Goal: Information Seeking & Learning: Learn about a topic

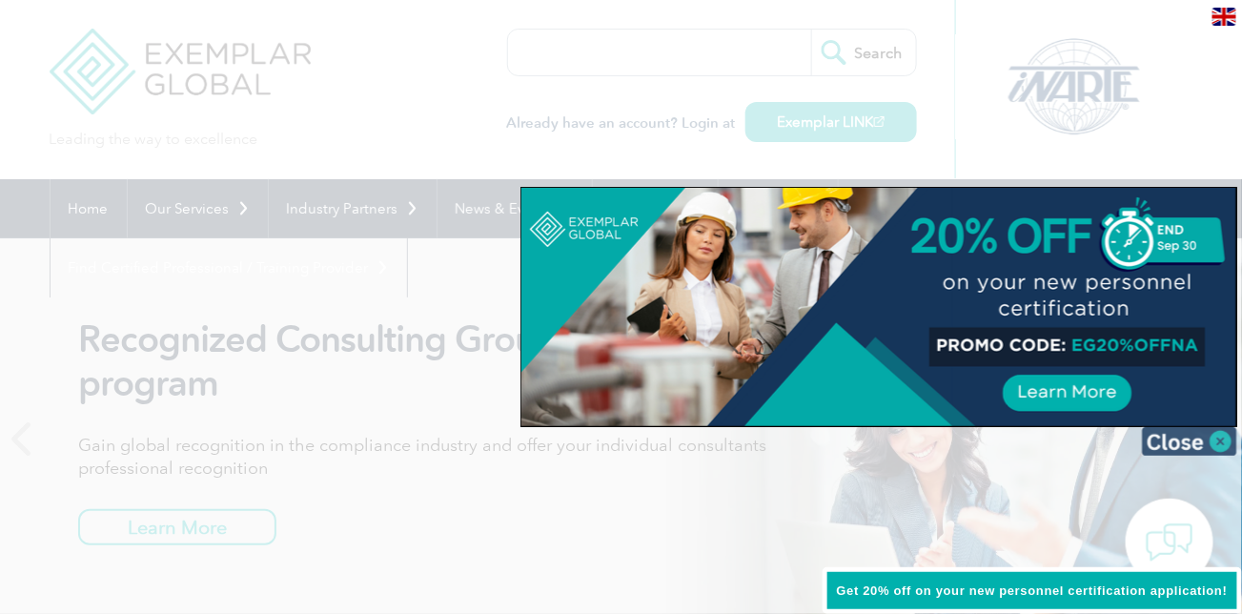
click at [1186, 436] on img at bounding box center [1189, 441] width 95 height 29
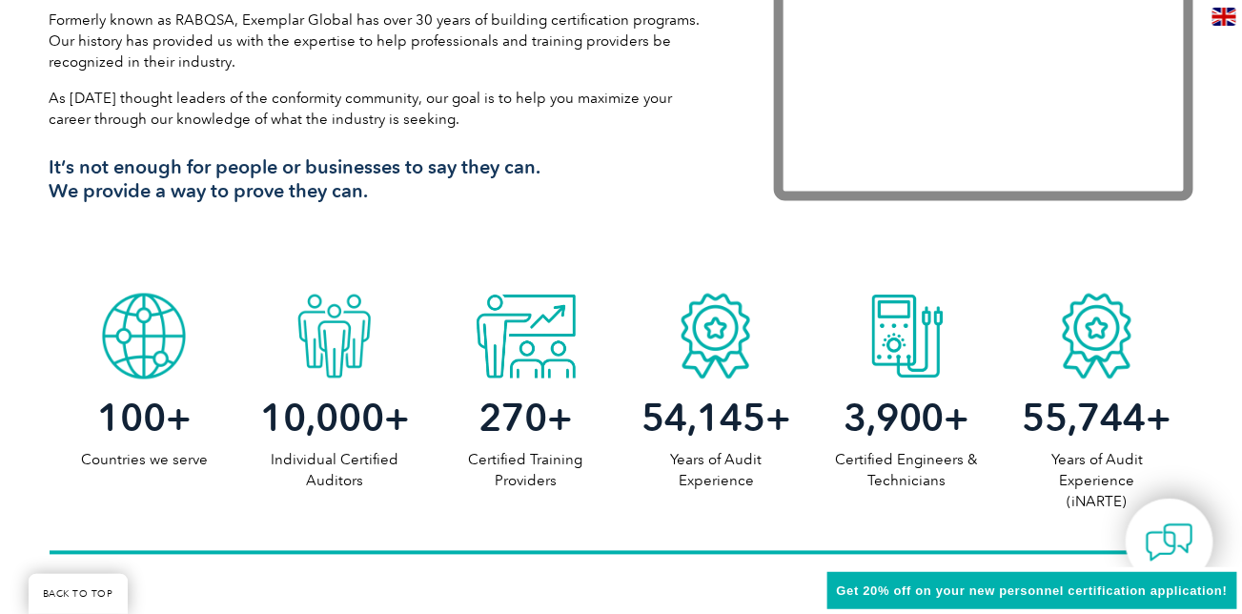
scroll to position [1144, 0]
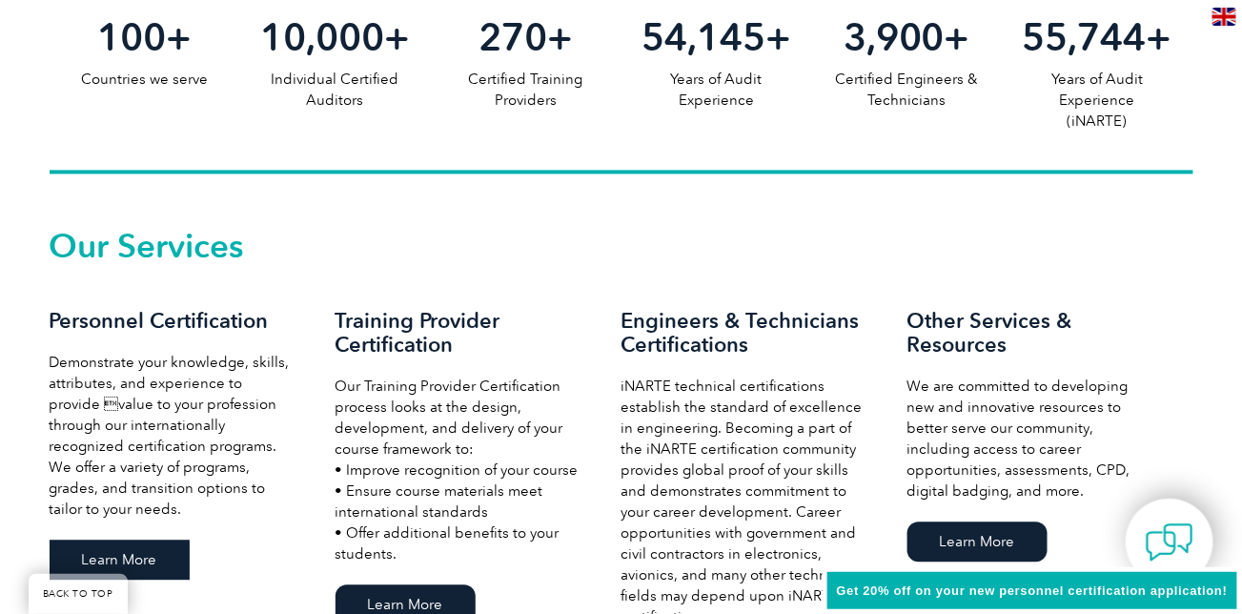
click at [152, 553] on link "Learn More" at bounding box center [120, 560] width 140 height 40
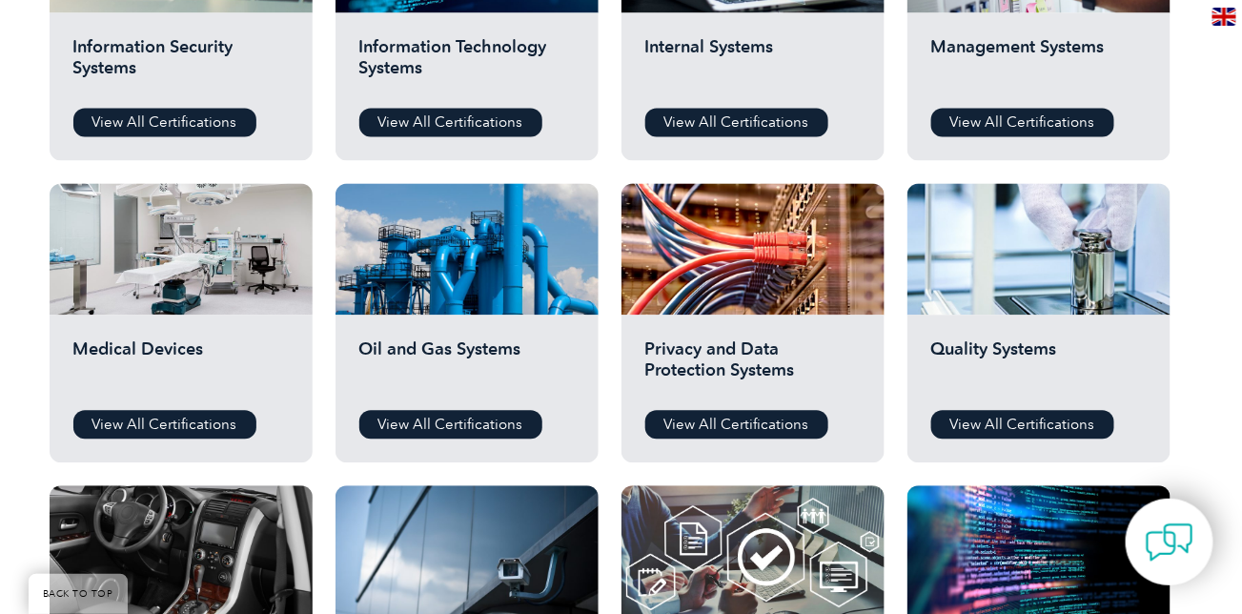
scroll to position [763, 0]
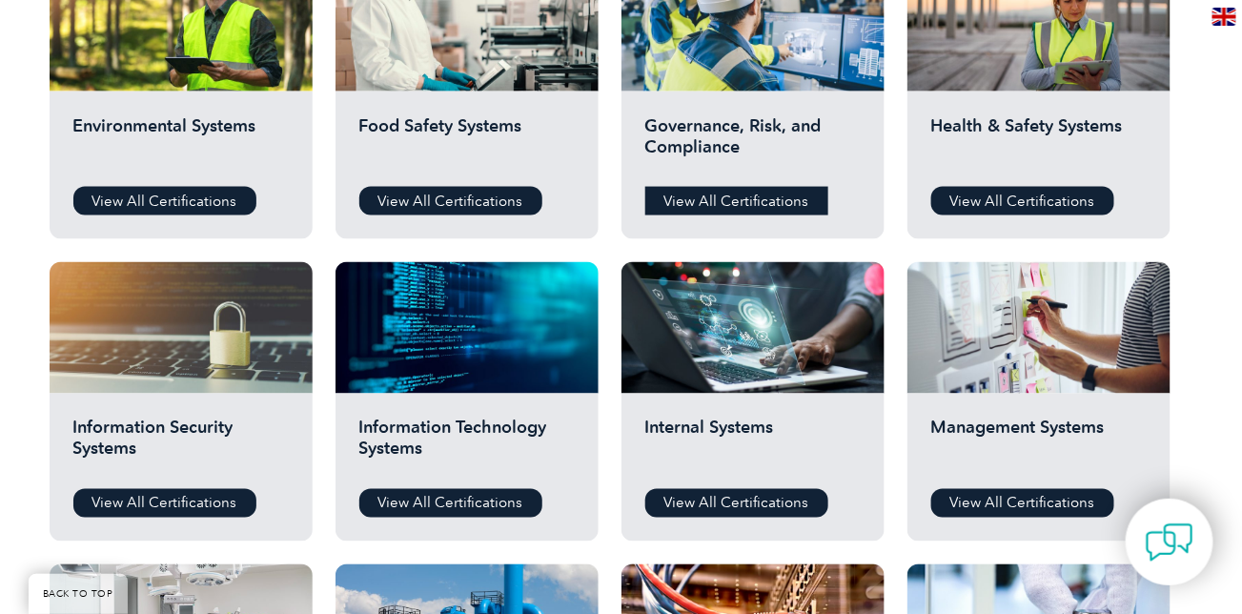
click at [752, 200] on link "View All Certifications" at bounding box center [736, 201] width 183 height 29
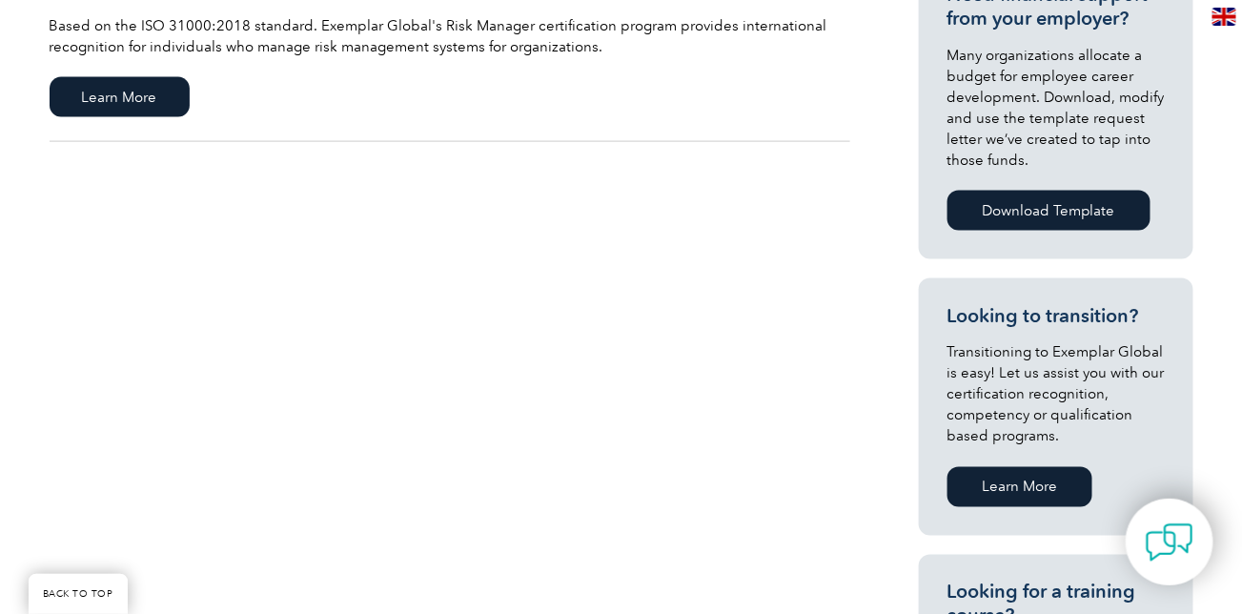
scroll to position [381, 0]
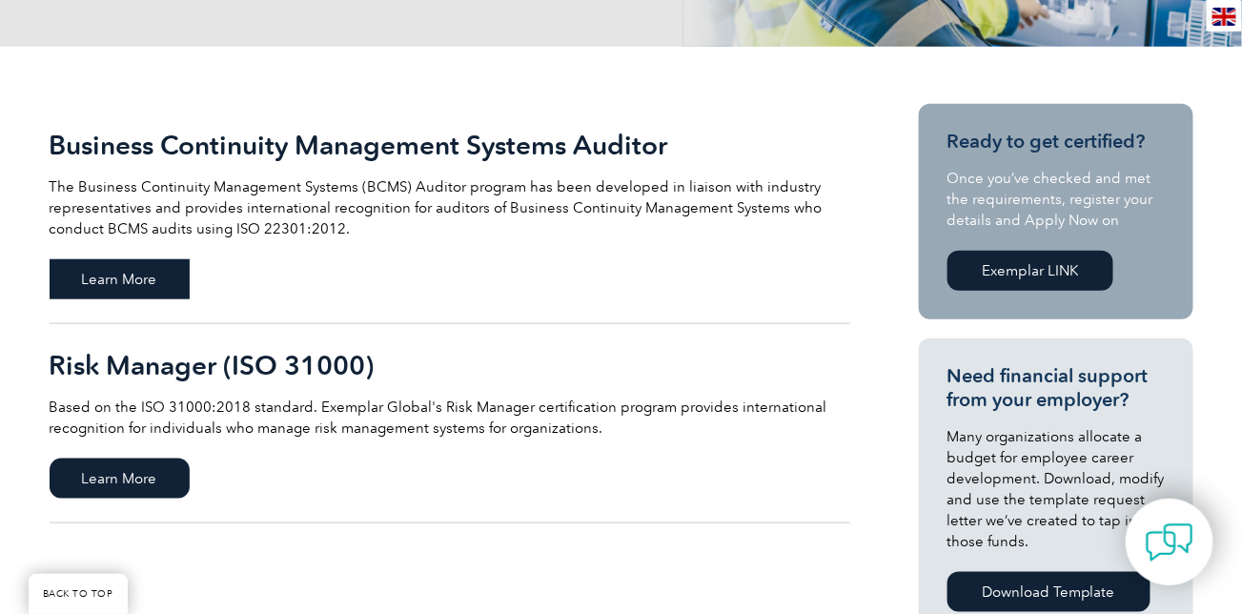
click at [153, 280] on span "Learn More" at bounding box center [120, 279] width 140 height 40
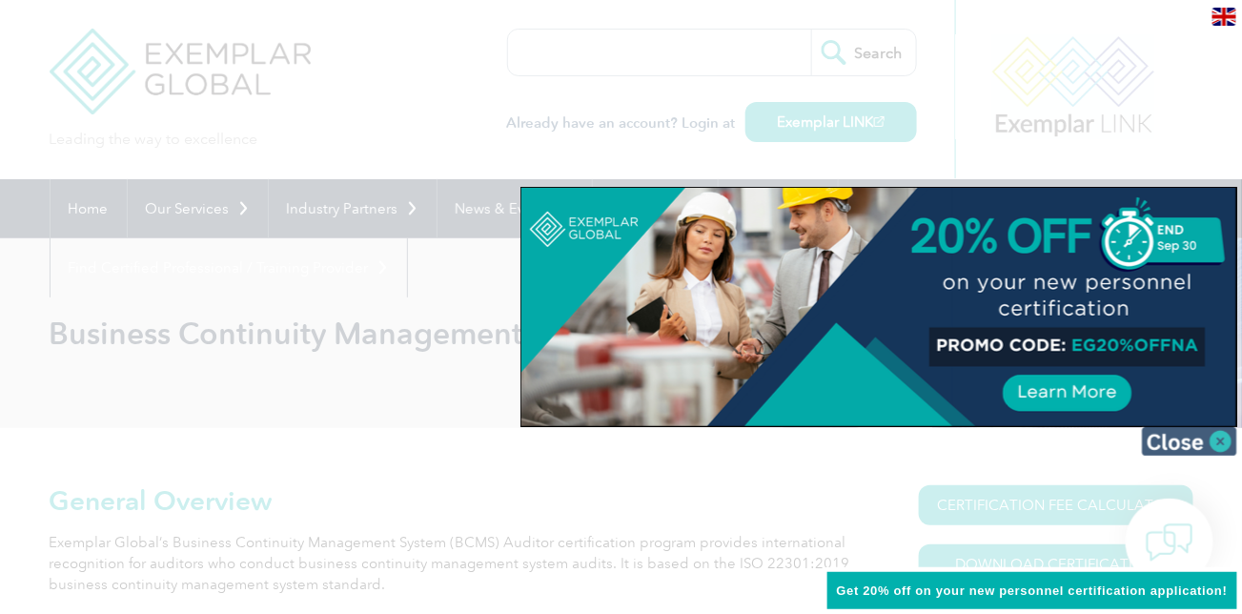
click at [1189, 441] on img at bounding box center [1189, 441] width 95 height 29
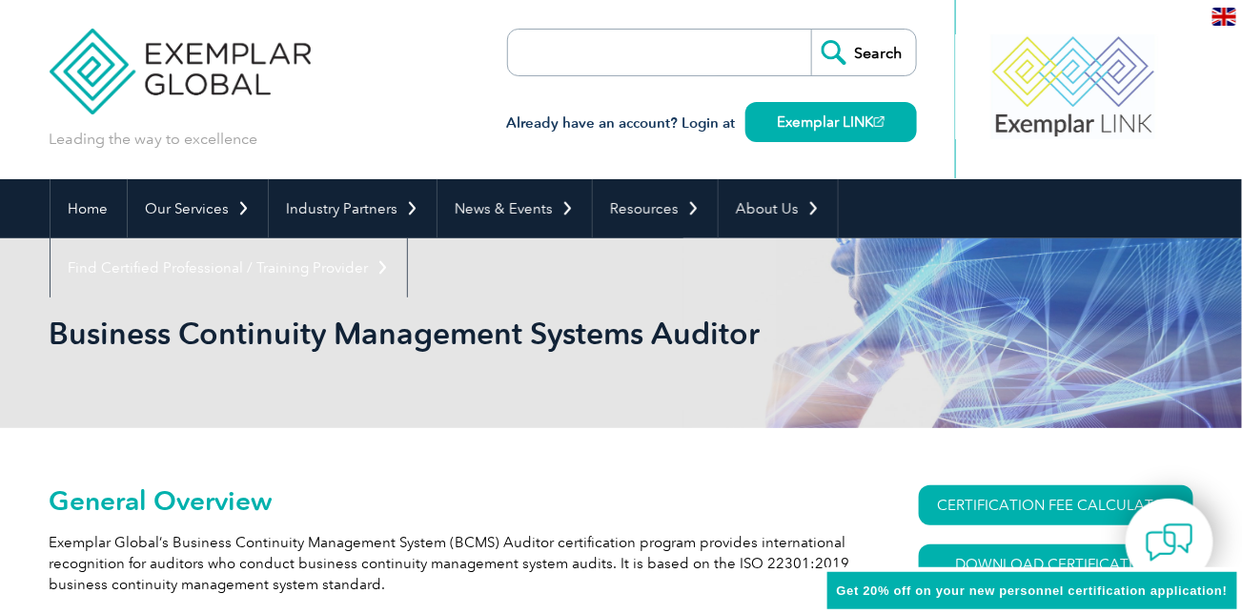
scroll to position [381, 0]
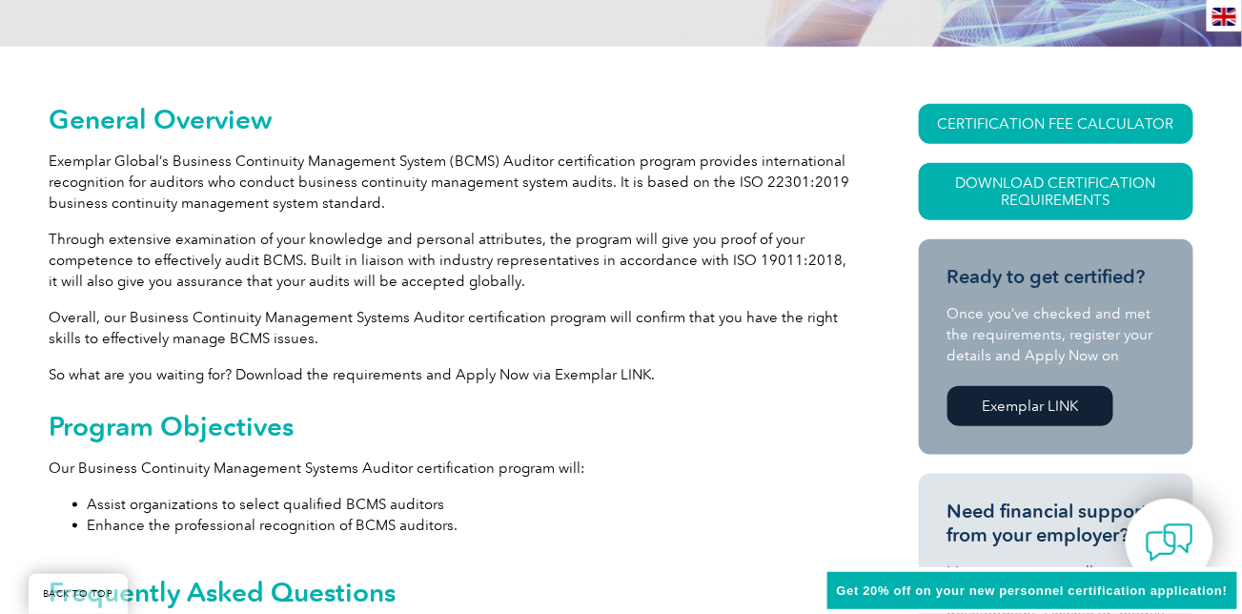
drag, startPoint x: 712, startPoint y: 260, endPoint x: 798, endPoint y: 262, distance: 85.8
click at [798, 262] on p "Through extensive examination of your knowledge and personal attributes, the pr…" at bounding box center [450, 260] width 801 height 63
drag, startPoint x: 819, startPoint y: 258, endPoint x: 710, endPoint y: 265, distance: 108.9
click at [710, 265] on p "Through extensive examination of your knowledge and personal attributes, the pr…" at bounding box center [450, 260] width 801 height 63
copy p "ISO 19011:2018"
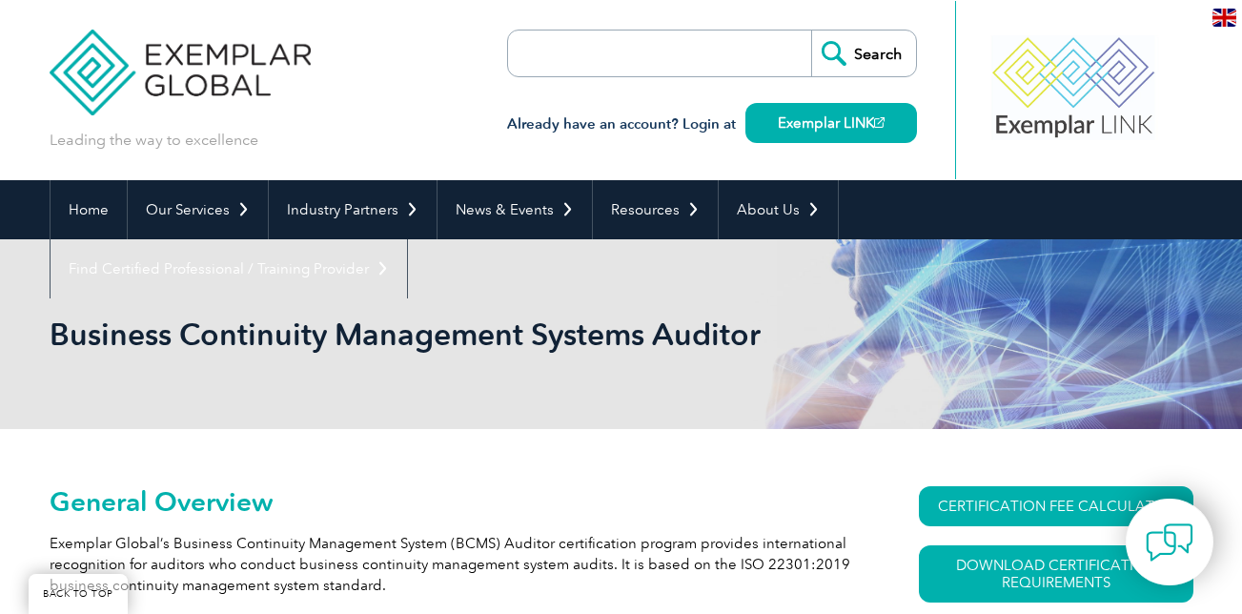
scroll to position [381, 0]
